Goal: Task Accomplishment & Management: Use online tool/utility

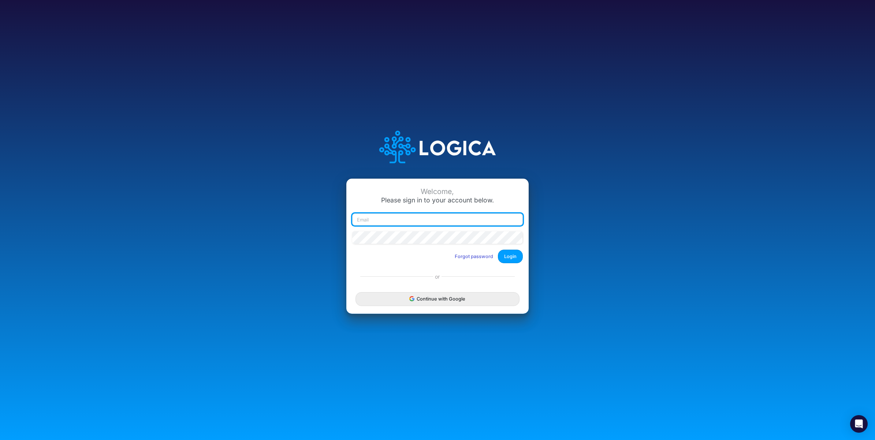
click at [442, 224] on input "email" at bounding box center [437, 219] width 171 height 12
paste input "https://app.asana.com/1/36652812235085/task/1211469500276217"
type input "https://app.asana.com/1/36652812235085/task/1211469500276217"
click at [427, 217] on input "https://app.asana.com/1/36652812235085/task/1211469500276217" at bounding box center [437, 219] width 171 height 12
click at [442, 224] on input "https://app.asana.com/1/36652812235085/task/1211469500276217" at bounding box center [437, 219] width 171 height 12
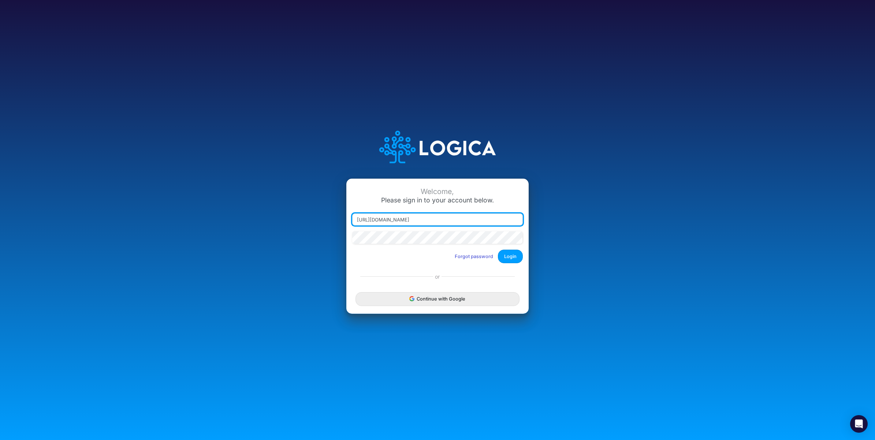
click at [441, 224] on input "https://app.asana.com/1/36652812235085/task/1211469500276217" at bounding box center [437, 219] width 171 height 12
drag, startPoint x: 441, startPoint y: 224, endPoint x: 435, endPoint y: 228, distance: 6.4
click at [440, 224] on input "https://app.asana.com/1/36652812235085/task/1211469500276217" at bounding box center [437, 219] width 171 height 12
paste input "carissa.castro@logica.cloud"
type input "carissa.castro@logica.cloud"
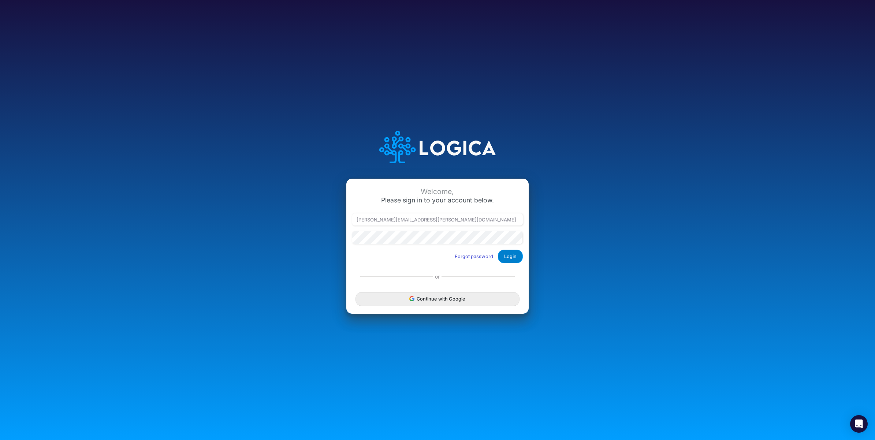
click at [504, 256] on button "Login" at bounding box center [510, 257] width 25 height 14
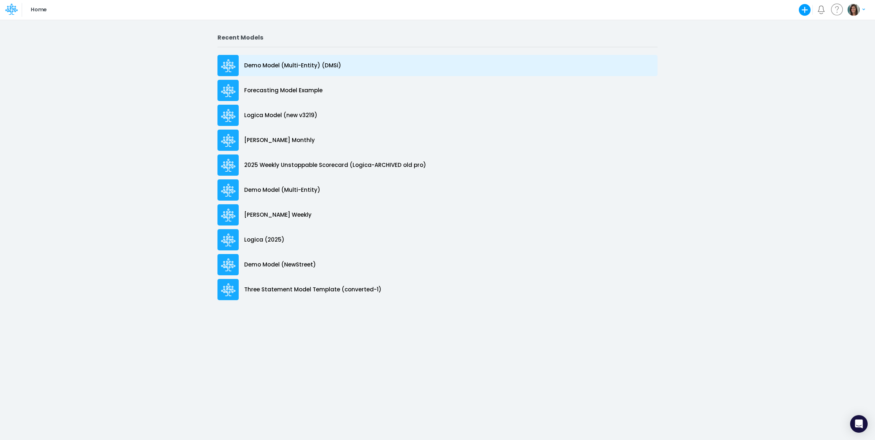
click at [323, 68] on p "Demo Model (Multi-Entity) (DMSi)" at bounding box center [292, 66] width 97 height 8
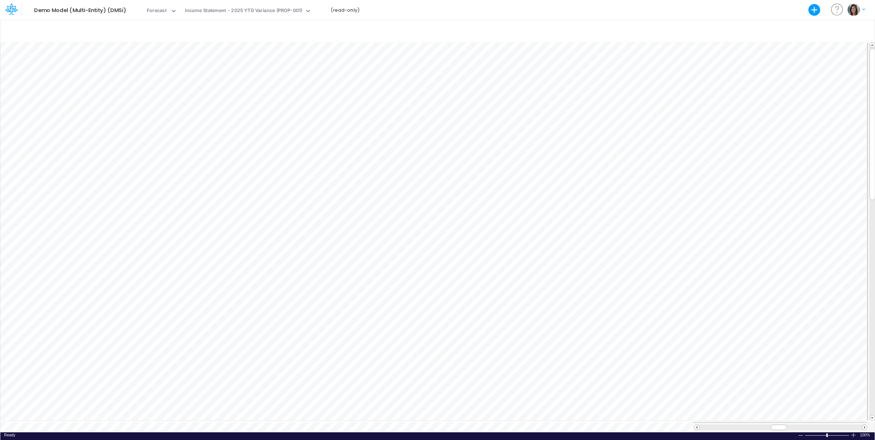
click at [11, 8] on icon at bounding box center [11, 9] width 12 height 12
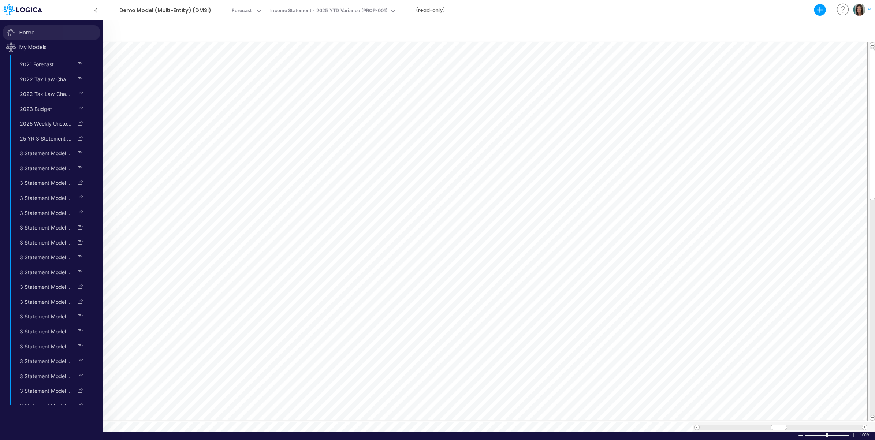
click at [19, 29] on span "Home" at bounding box center [51, 32] width 97 height 15
